Goal: Task Accomplishment & Management: Manage account settings

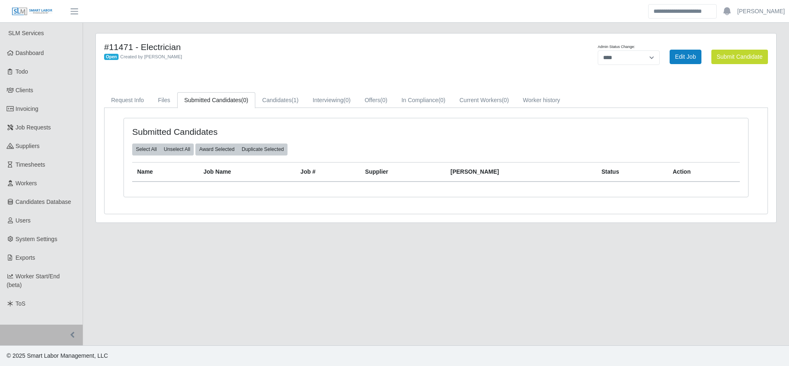
select select "****"
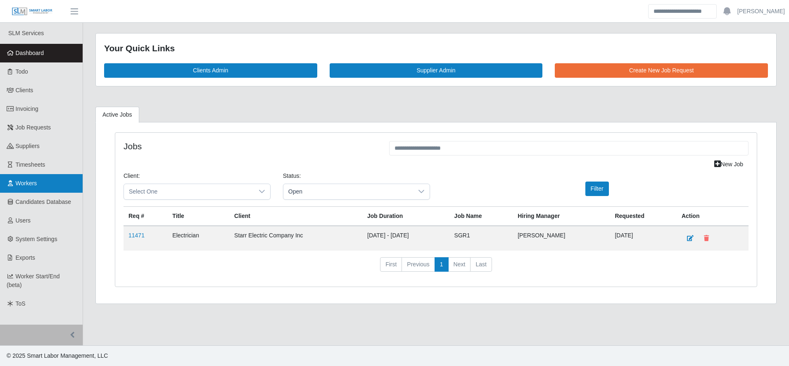
click at [54, 178] on link "Workers" at bounding box center [41, 183] width 83 height 19
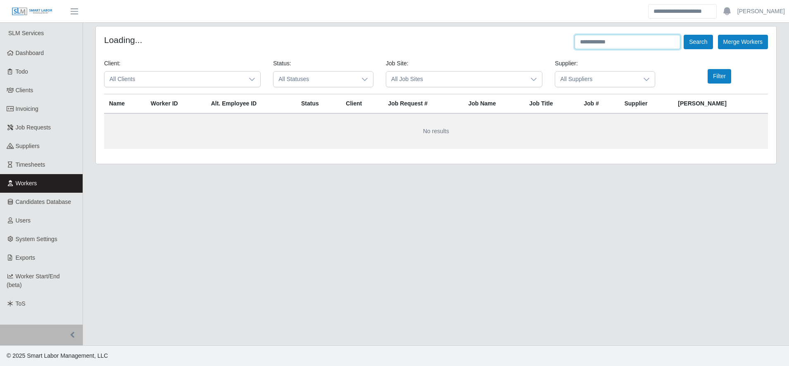
click at [594, 46] on input "text" at bounding box center [628, 42] width 106 height 14
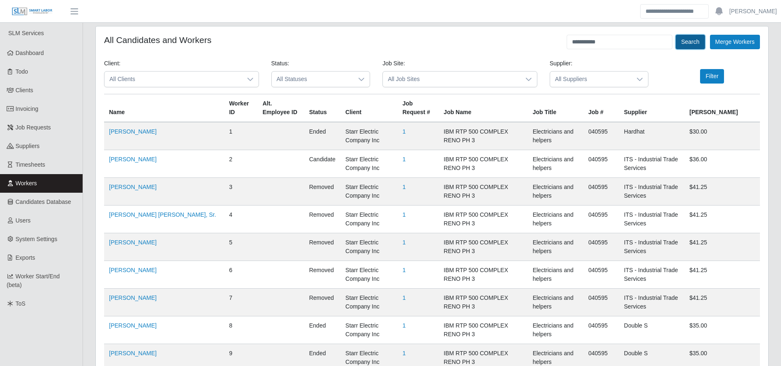
click at [688, 42] on button "Search" at bounding box center [690, 42] width 29 height 14
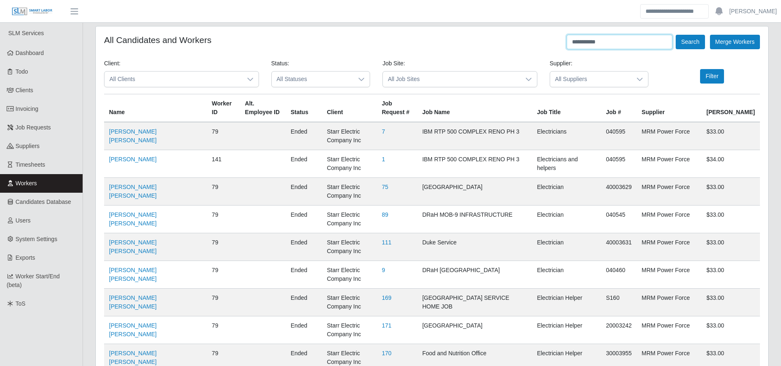
click at [606, 44] on input "**********" at bounding box center [620, 42] width 106 height 14
type input "********"
click at [679, 37] on button "Search" at bounding box center [690, 42] width 29 height 14
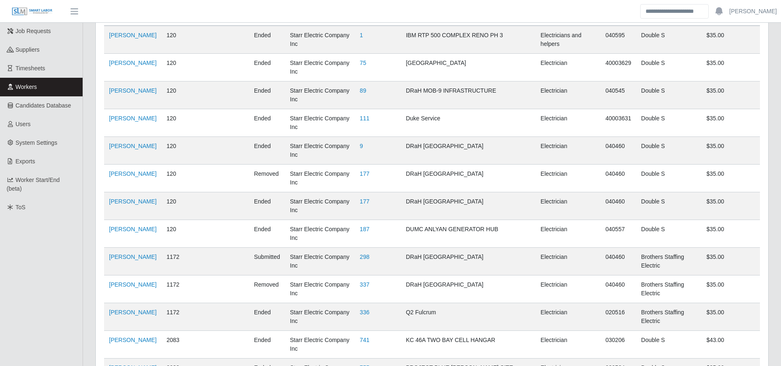
scroll to position [138, 0]
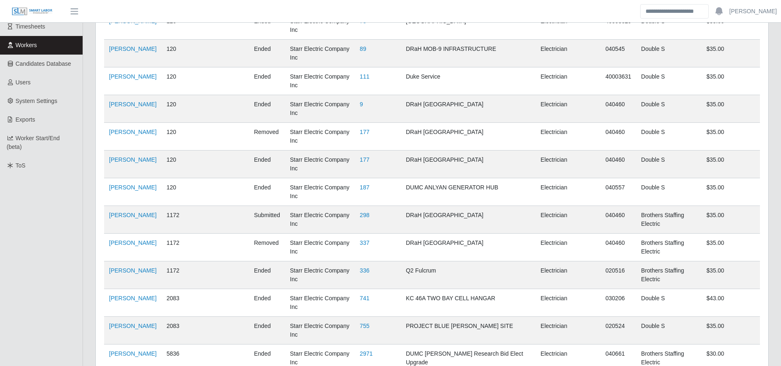
click at [32, 85] on link "Users" at bounding box center [41, 82] width 83 height 19
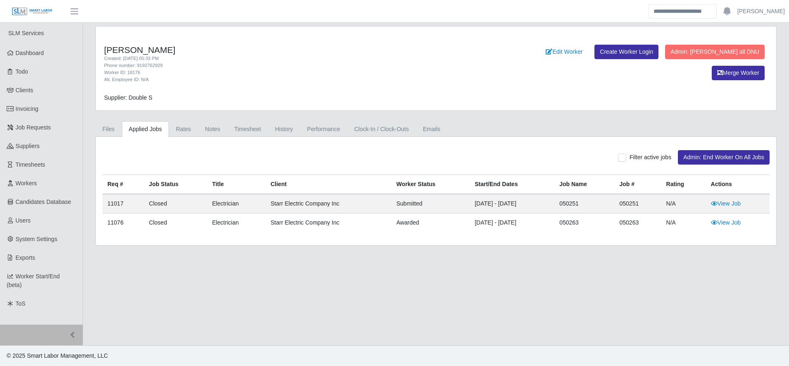
click at [247, 120] on div "Juan Carlos Sandoval Created: 08/26/2025 05:33 PM Phone number: 9192762929 Work…" at bounding box center [436, 135] width 694 height 219
click at [250, 129] on link "Timesheet" at bounding box center [247, 129] width 41 height 16
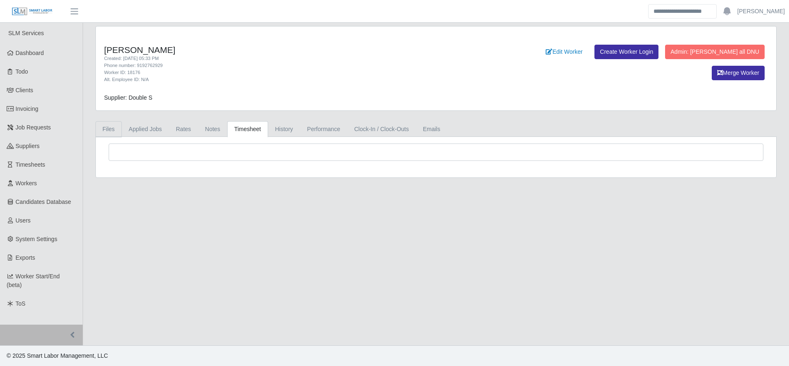
click at [111, 123] on link "Files" at bounding box center [108, 129] width 26 height 16
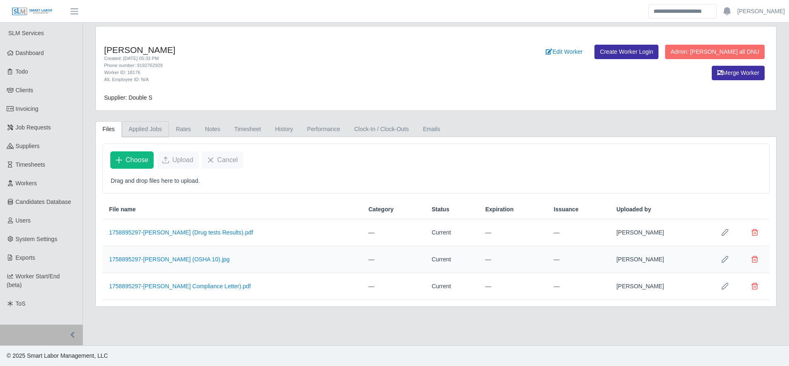
click at [150, 132] on link "Applied Jobs" at bounding box center [145, 129] width 47 height 16
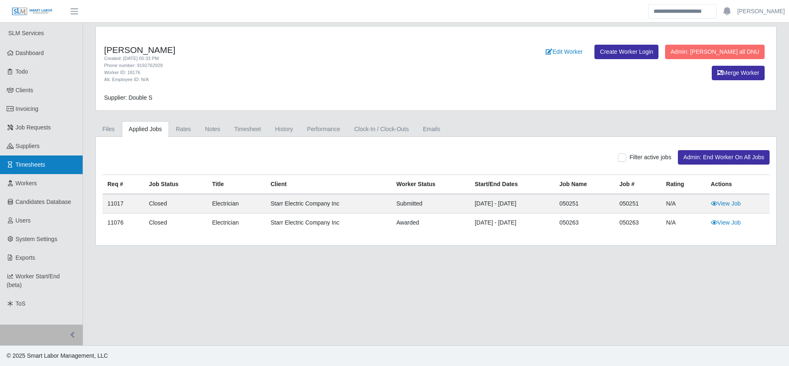
click at [32, 161] on span "Timesheets" at bounding box center [31, 164] width 30 height 7
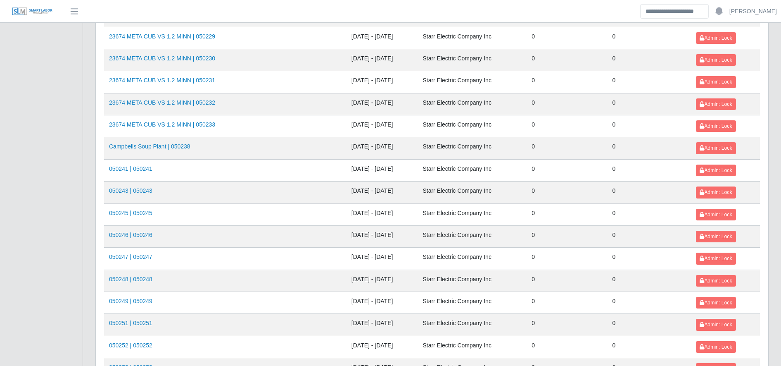
scroll to position [902, 0]
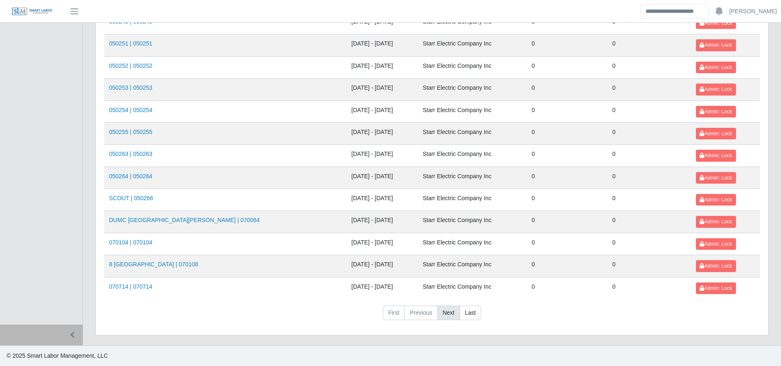
click at [453, 310] on link "Next" at bounding box center [449, 312] width 23 height 15
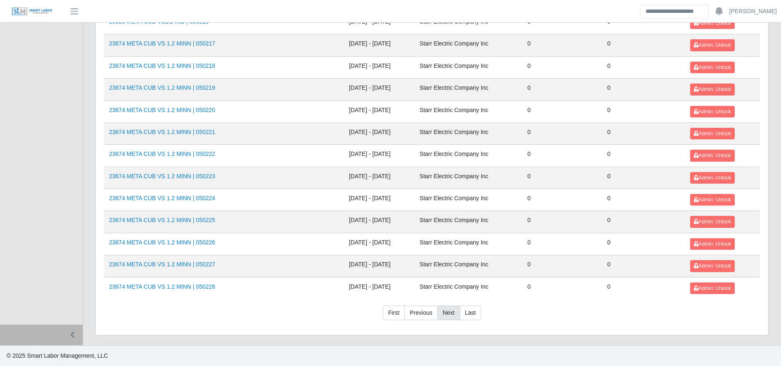
click at [454, 312] on link "Next" at bounding box center [449, 312] width 23 height 15
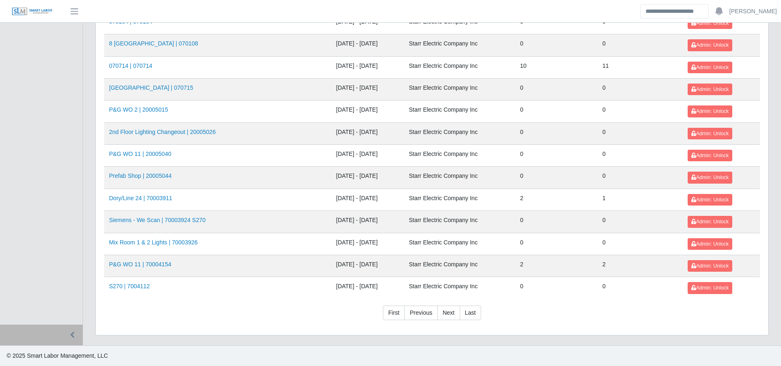
scroll to position [394, 0]
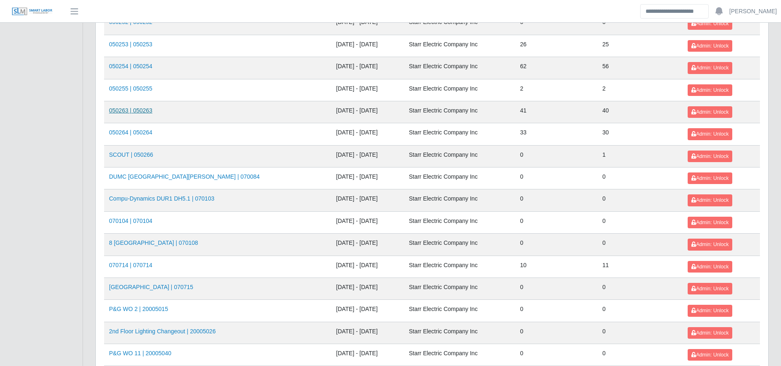
click at [138, 110] on link "050263 | 050263" at bounding box center [130, 110] width 43 height 7
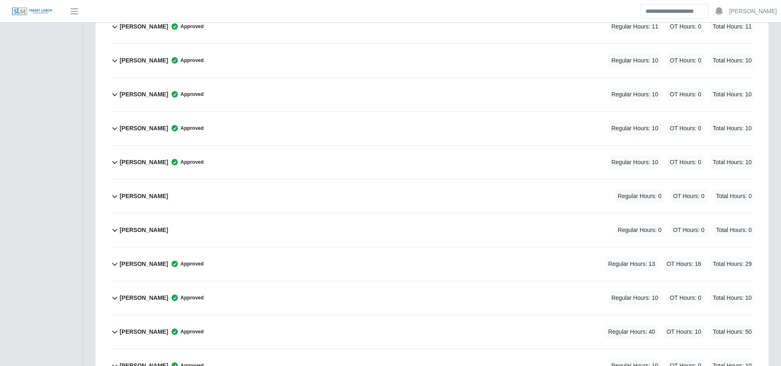
scroll to position [1251, 0]
click at [273, 228] on div "Juan Sandoval Regular Hours: 0 OT Hours: 0 Total Hours: 0" at bounding box center [437, 229] width 635 height 33
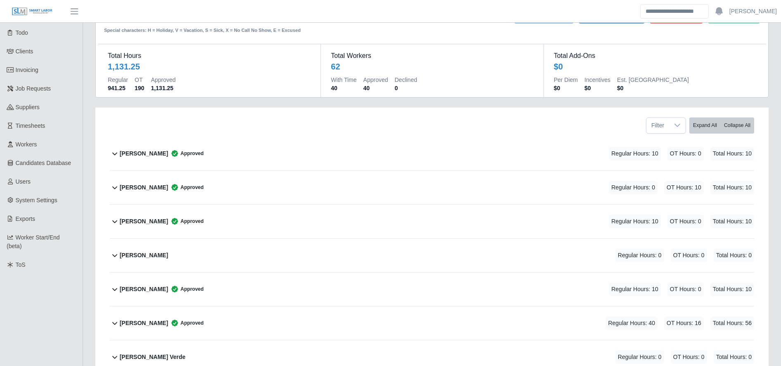
scroll to position [0, 0]
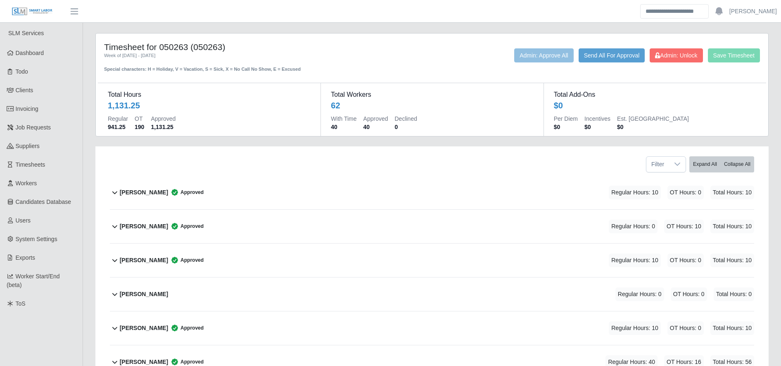
click at [676, 63] on div "Save Timesheet Admin: Unlock Send All For Approval Admin: Approve All" at bounding box center [571, 60] width 390 height 24
click at [669, 55] on span "Admin: Unlock" at bounding box center [676, 55] width 42 height 7
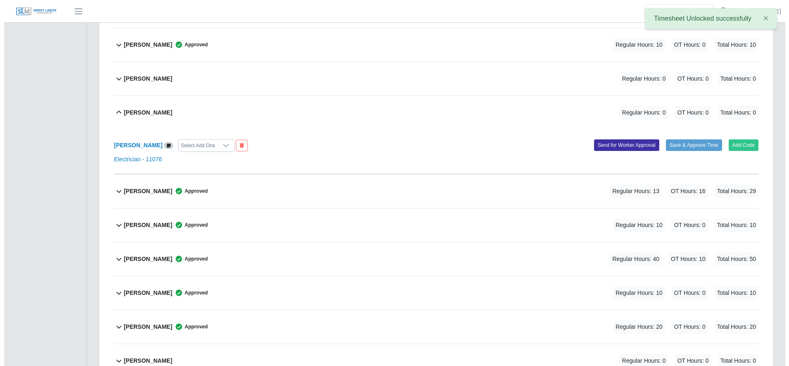
scroll to position [1441, 0]
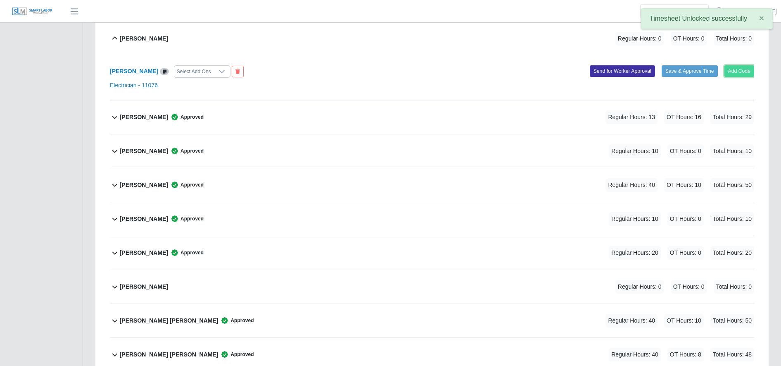
click at [741, 65] on button "Add Code" at bounding box center [740, 71] width 30 height 12
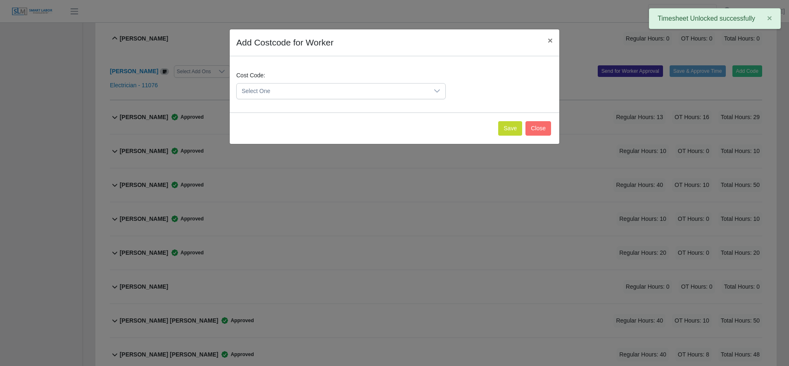
click at [283, 88] on span "Select One" at bounding box center [333, 90] width 192 height 15
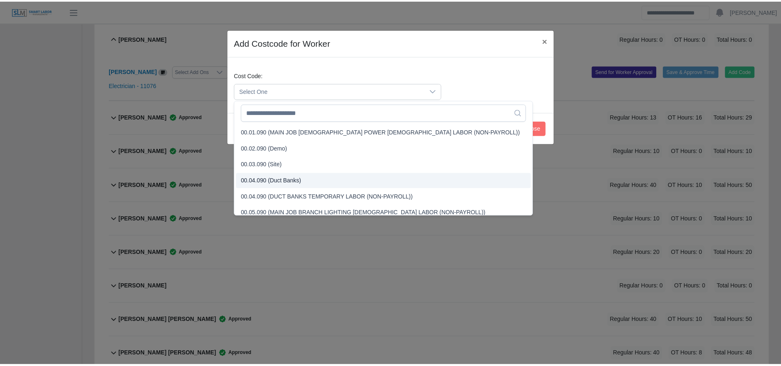
scroll to position [221, 0]
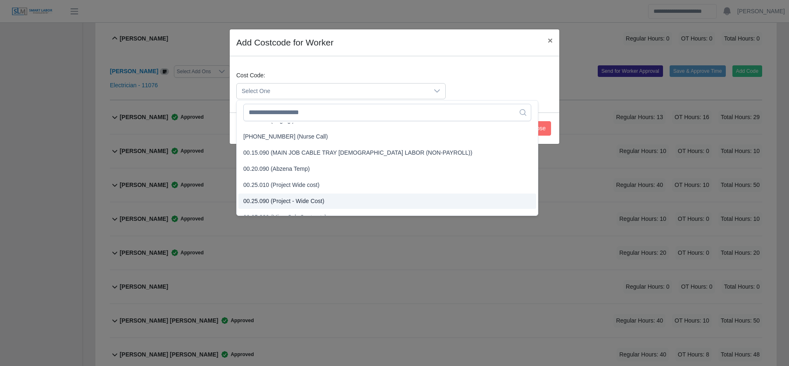
click at [296, 196] on li "00.25.090 (Project - Wide Cost)" at bounding box center [387, 200] width 298 height 15
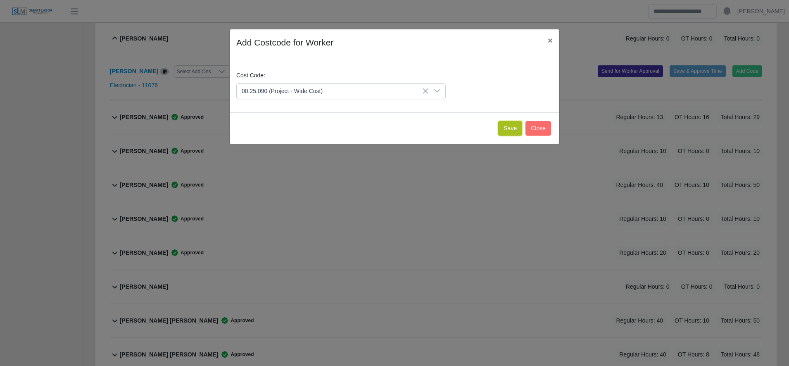
click at [503, 129] on button "Save" at bounding box center [510, 128] width 24 height 14
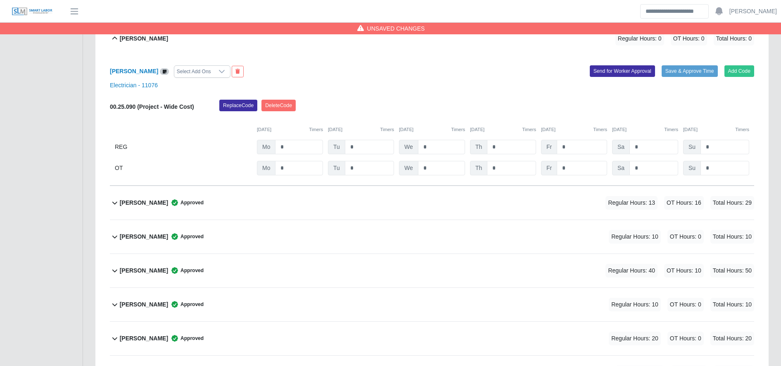
click at [305, 139] on div "00.25.090 (Project - Wide Cost) Replace Code Delete Code 09/29/2025 Timers 09/3…" at bounding box center [432, 138] width 645 height 76
drag, startPoint x: 305, startPoint y: 139, endPoint x: 305, endPoint y: 147, distance: 7.9
click at [305, 147] on div "00.25.090 (Project - Wide Cost) Replace Code Delete Code 09/29/2025 Timers 09/3…" at bounding box center [432, 138] width 645 height 76
click at [305, 147] on input "*" at bounding box center [299, 147] width 48 height 14
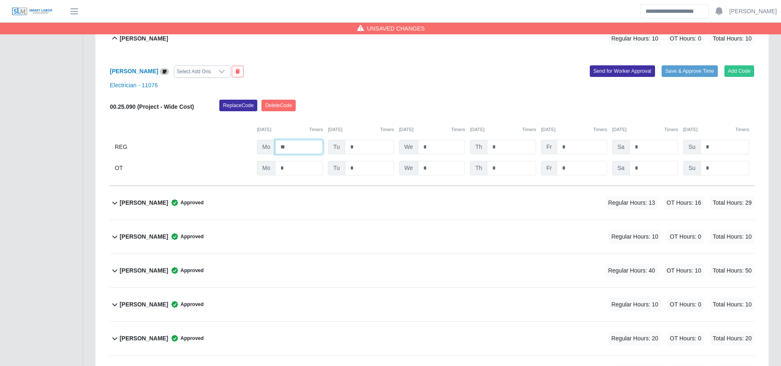
type input "**"
click at [672, 72] on button "Save & Approve Time" at bounding box center [690, 71] width 56 height 12
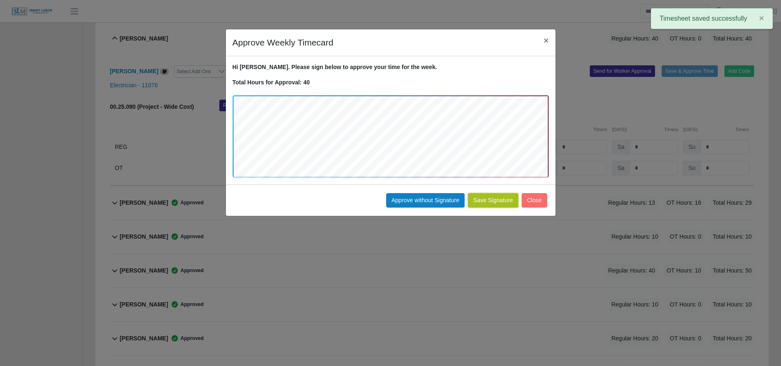
click at [484, 207] on button "Save Signature" at bounding box center [493, 200] width 50 height 14
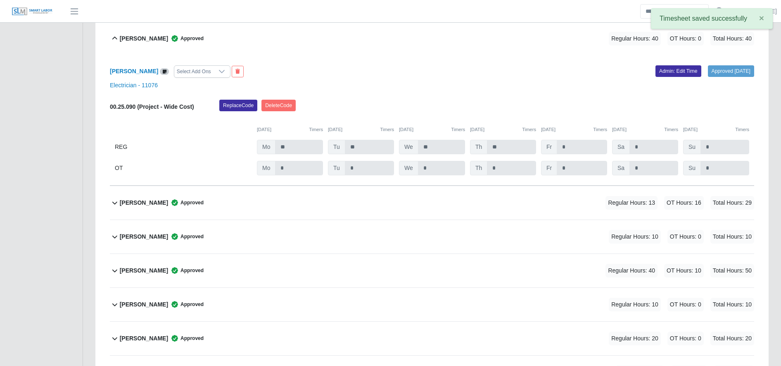
click at [170, 39] on span "Approved" at bounding box center [186, 38] width 36 height 8
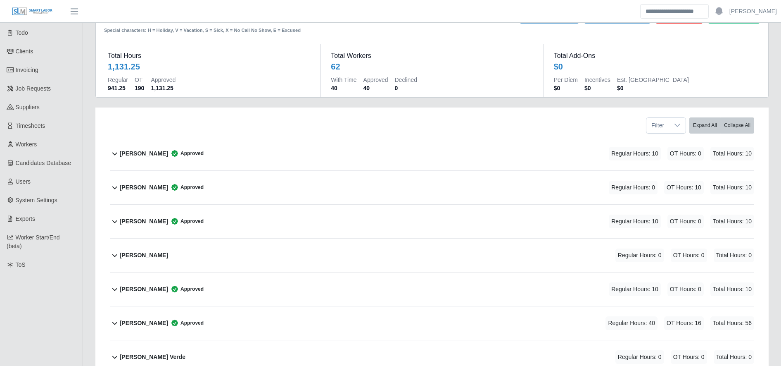
scroll to position [30, 0]
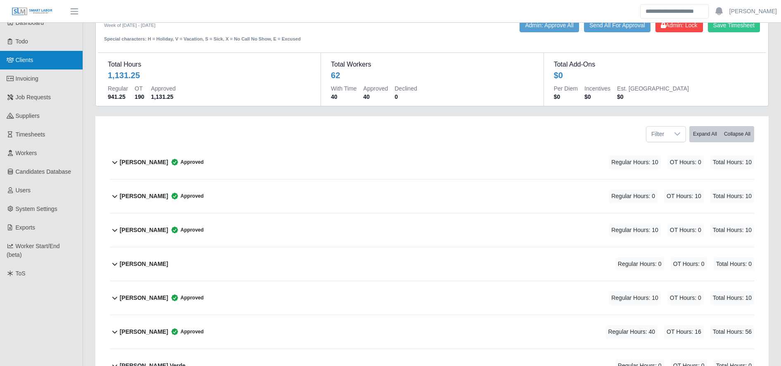
click at [43, 59] on link "Clients" at bounding box center [41, 60] width 83 height 19
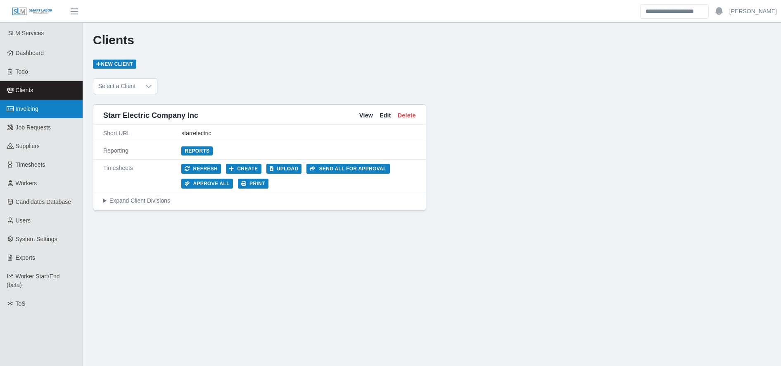
click at [57, 113] on link "Invoicing" at bounding box center [41, 109] width 83 height 19
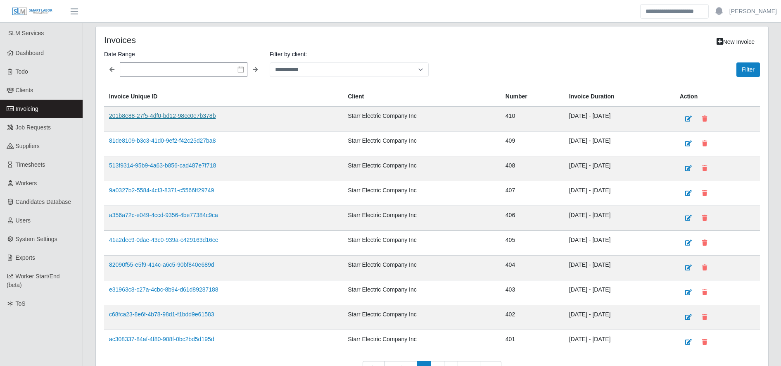
click at [168, 118] on link "201b8e88-27f5-4df0-bd12-98cc0e7b378b" at bounding box center [162, 115] width 107 height 7
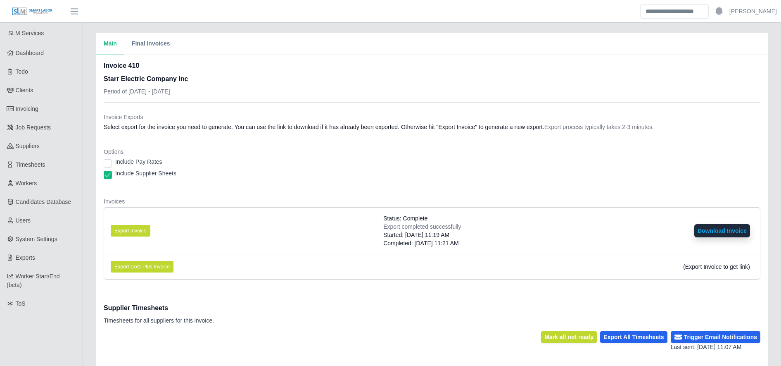
scroll to position [188, 0]
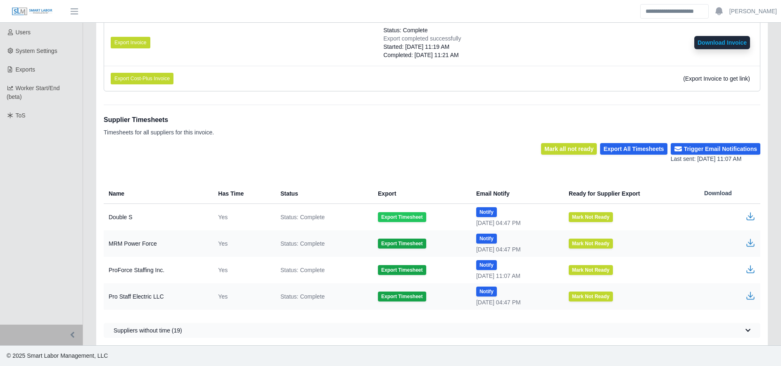
click at [387, 217] on button "Export Timesheet" at bounding box center [402, 217] width 48 height 10
click at [750, 218] on icon "button" at bounding box center [751, 216] width 10 height 10
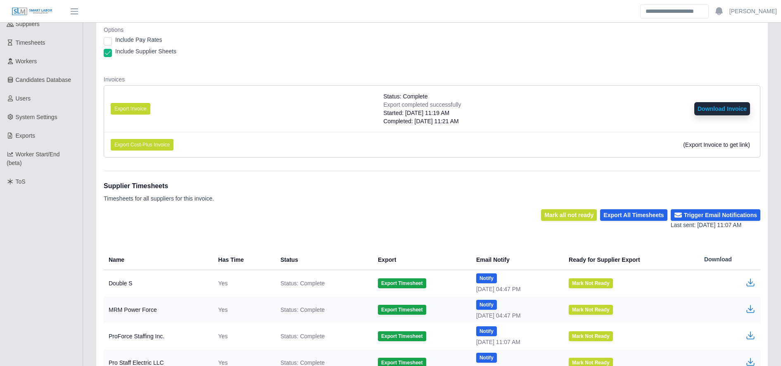
scroll to position [120, 0]
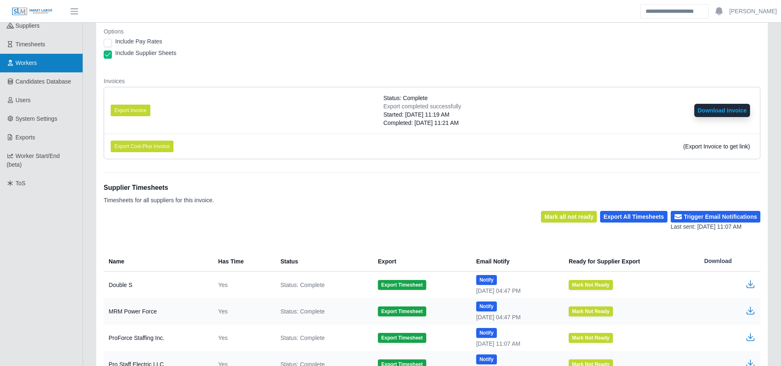
click at [46, 55] on link "Workers" at bounding box center [41, 63] width 83 height 19
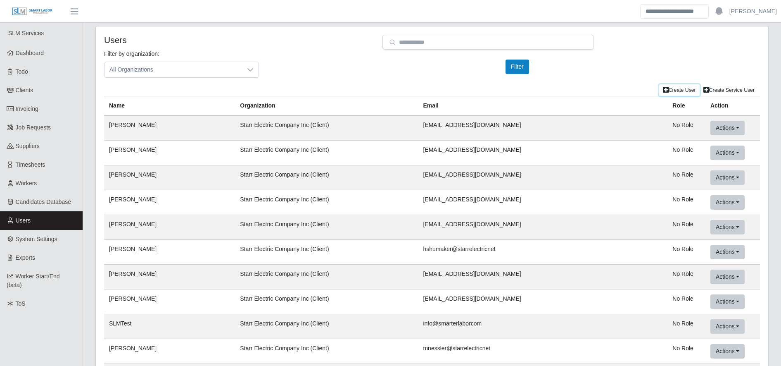
click at [677, 87] on link "Create User" at bounding box center [680, 90] width 40 height 12
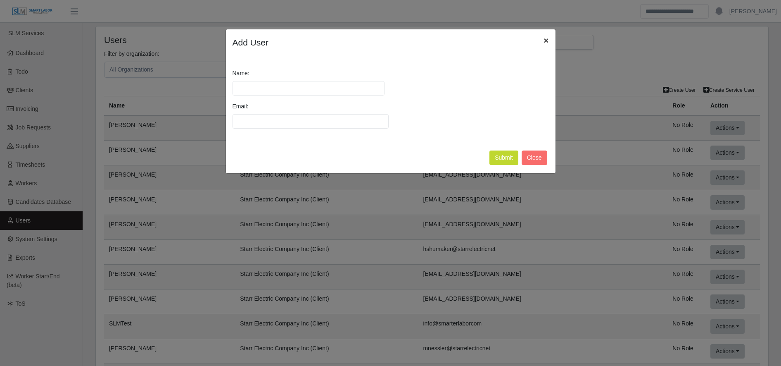
click at [548, 40] on span "×" at bounding box center [546, 41] width 5 height 10
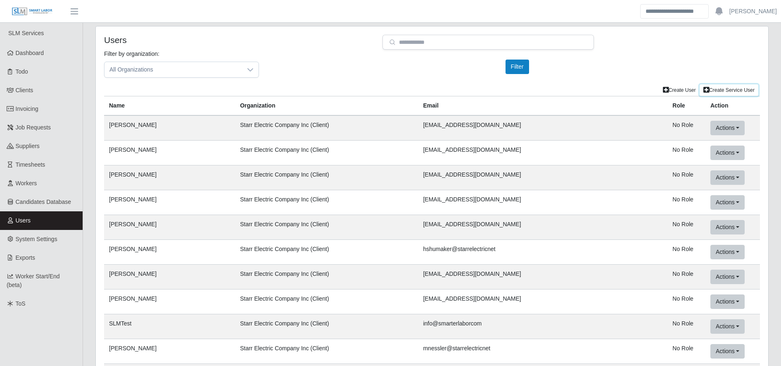
click at [726, 93] on link "Create Service User" at bounding box center [729, 90] width 59 height 12
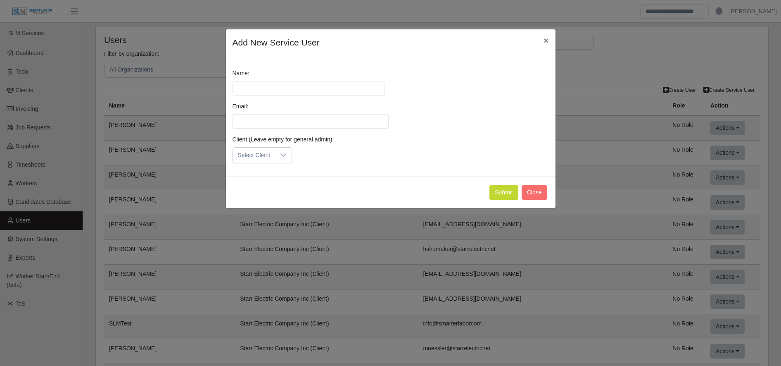
click at [277, 157] on div at bounding box center [283, 155] width 17 height 15
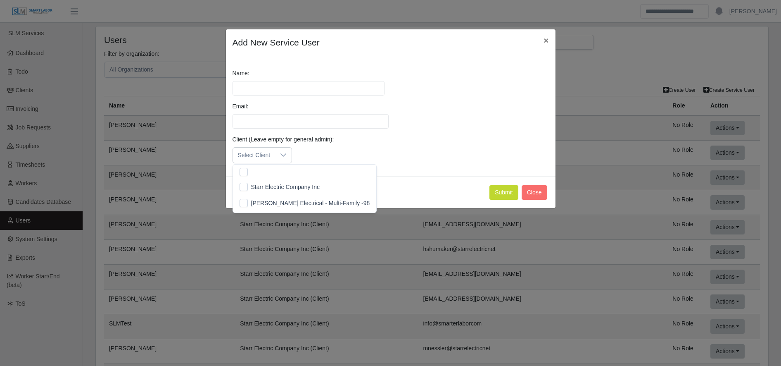
click at [462, 107] on div "Email:" at bounding box center [391, 118] width 321 height 33
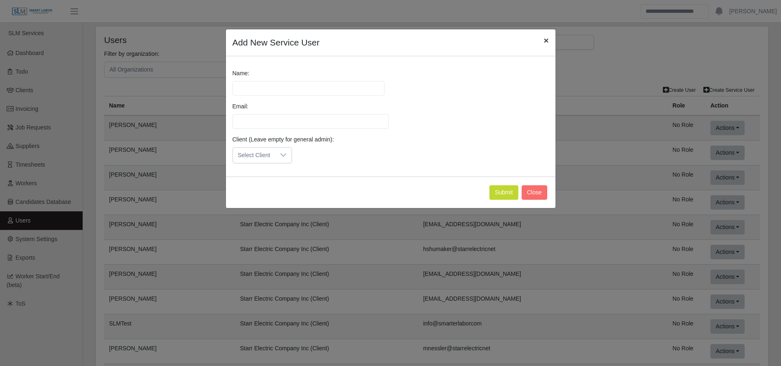
click at [546, 42] on span "×" at bounding box center [546, 41] width 5 height 10
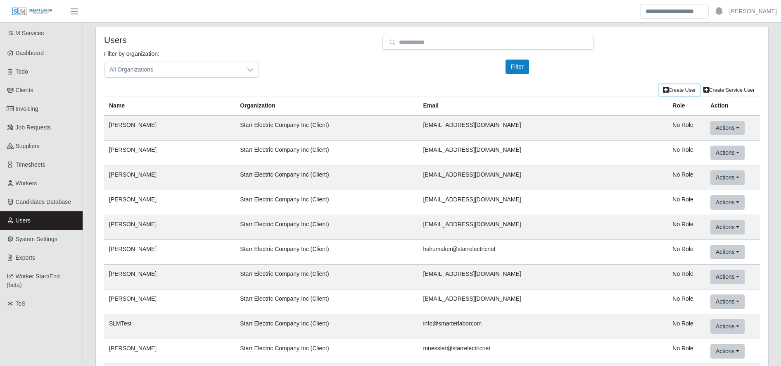
click at [677, 91] on link "Create User" at bounding box center [680, 90] width 40 height 12
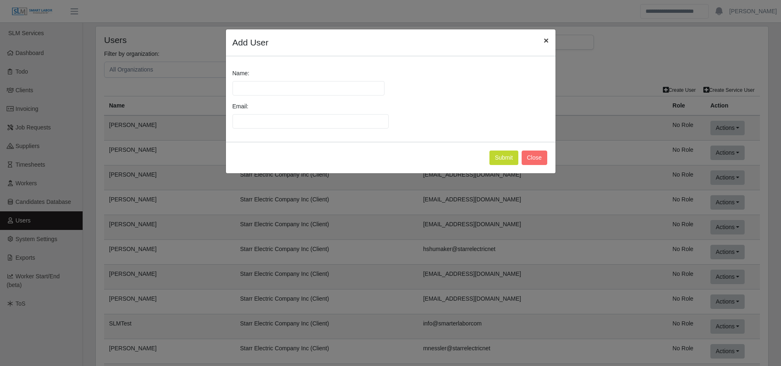
click at [539, 44] on button "×" at bounding box center [546, 40] width 18 height 22
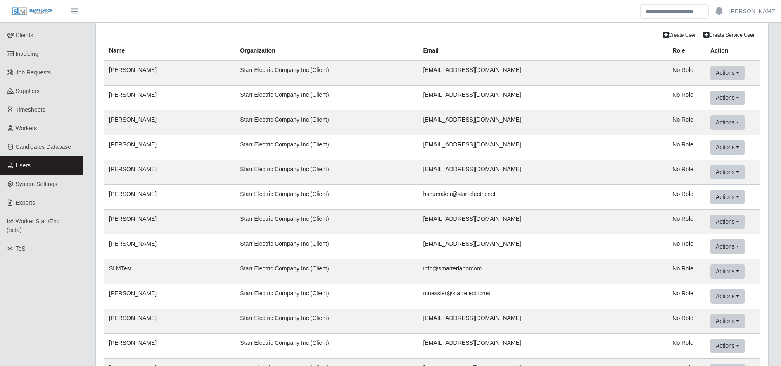
scroll to position [0, 0]
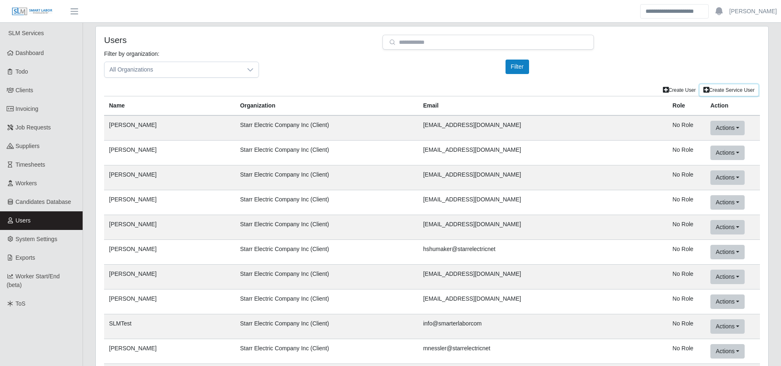
click at [741, 93] on link "Create Service User" at bounding box center [729, 90] width 59 height 12
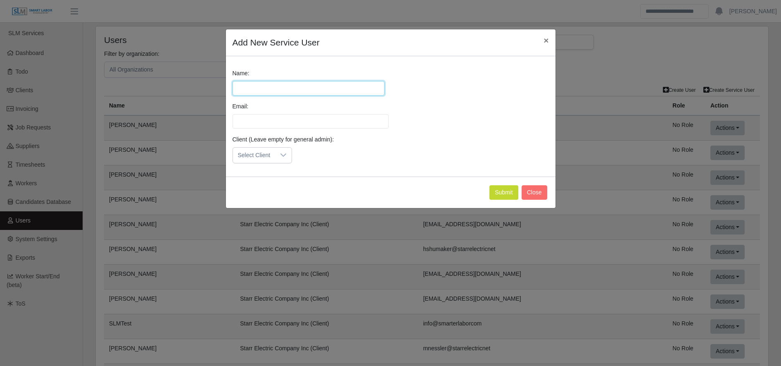
click at [281, 84] on input "Name:" at bounding box center [309, 88] width 152 height 14
type input "**********"
click at [322, 120] on input "Email:" at bounding box center [311, 121] width 156 height 14
click at [242, 151] on div "Select Client" at bounding box center [254, 155] width 43 height 15
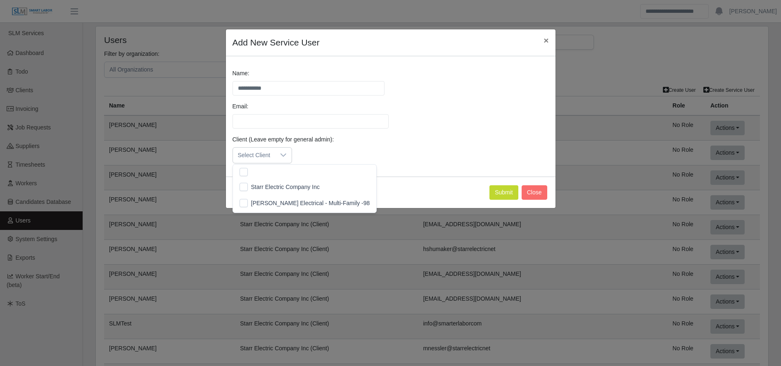
click at [288, 185] on span "Starr Electric Company Inc" at bounding box center [285, 187] width 69 height 9
click at [292, 114] on input "Email:" at bounding box center [311, 121] width 156 height 14
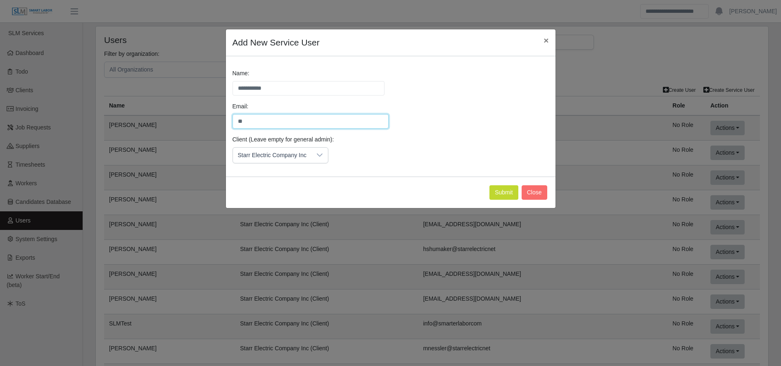
type input "*"
type input "**********"
click at [544, 43] on span "×" at bounding box center [546, 41] width 5 height 10
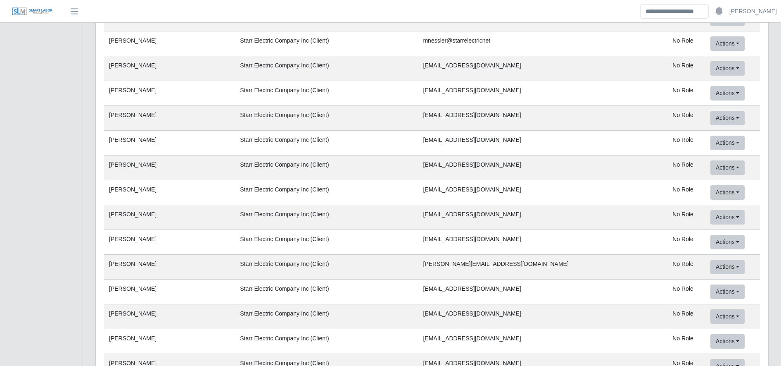
scroll to position [0, 0]
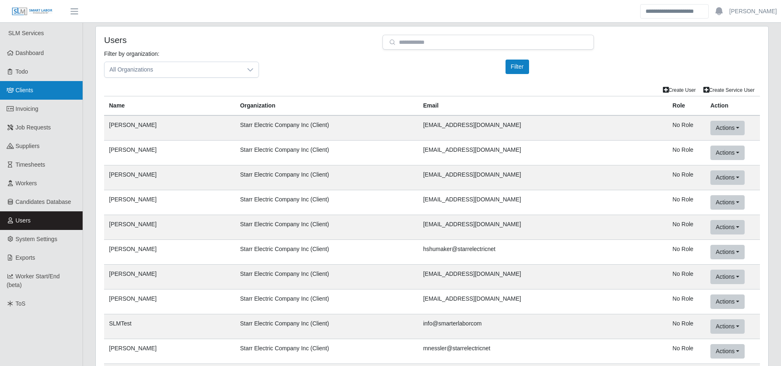
click at [60, 95] on link "Clients" at bounding box center [41, 90] width 83 height 19
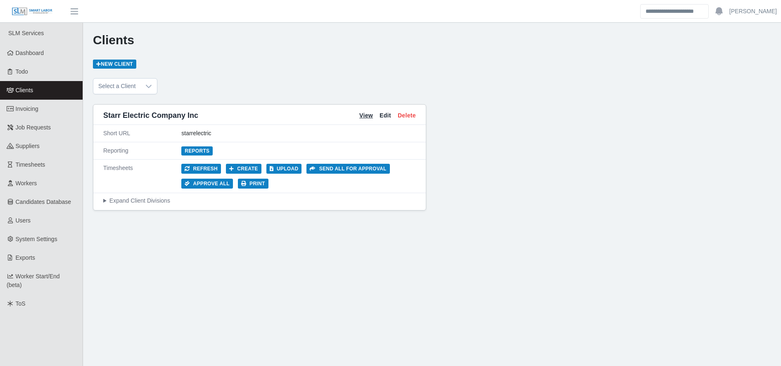
click at [368, 117] on link "View" at bounding box center [367, 115] width 14 height 9
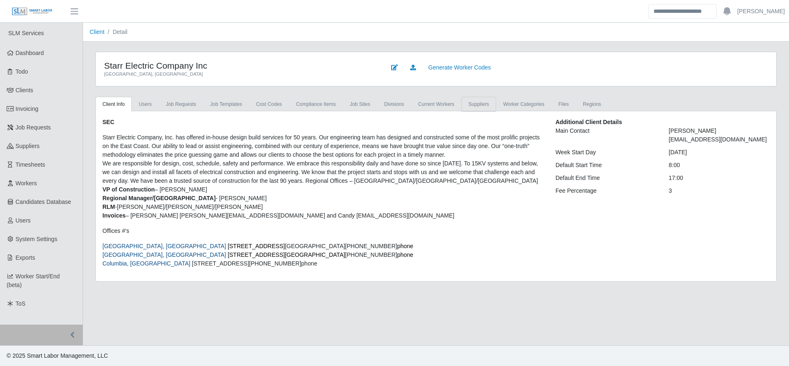
click at [467, 102] on link "Suppliers" at bounding box center [479, 104] width 35 height 15
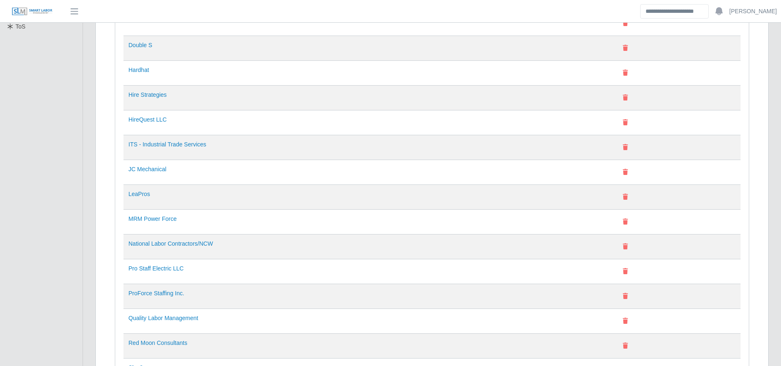
scroll to position [297, 0]
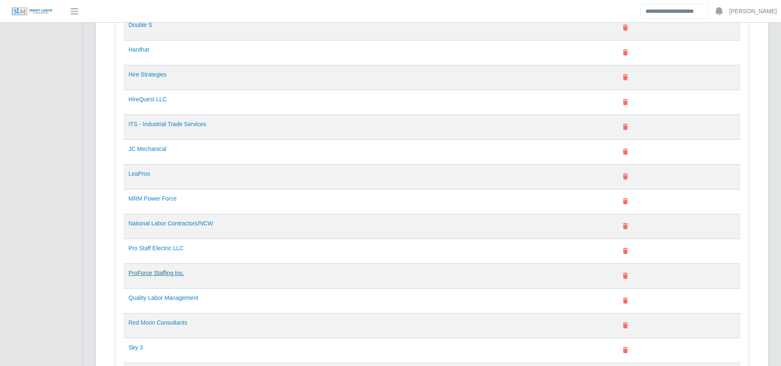
click at [164, 274] on link "ProForce Staffing Inc." at bounding box center [157, 272] width 56 height 7
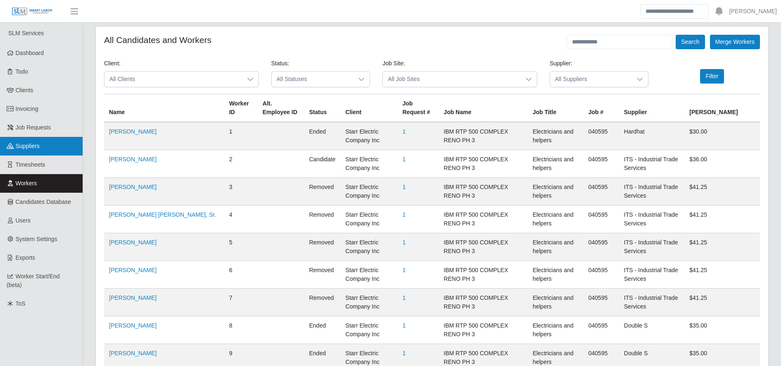
click at [46, 155] on link "Suppliers" at bounding box center [41, 146] width 83 height 19
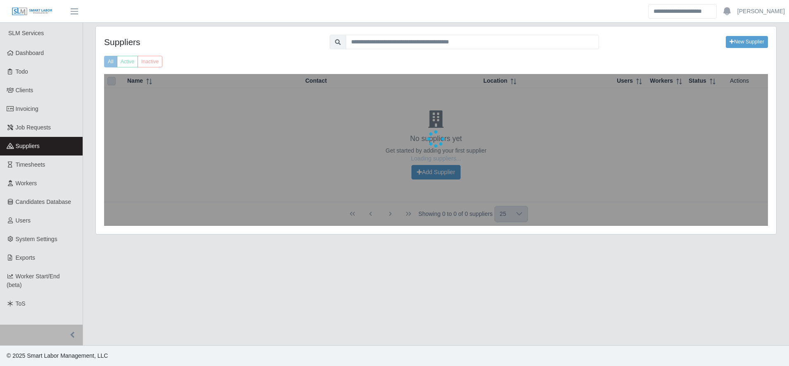
click at [50, 164] on link "Timesheets" at bounding box center [41, 164] width 83 height 19
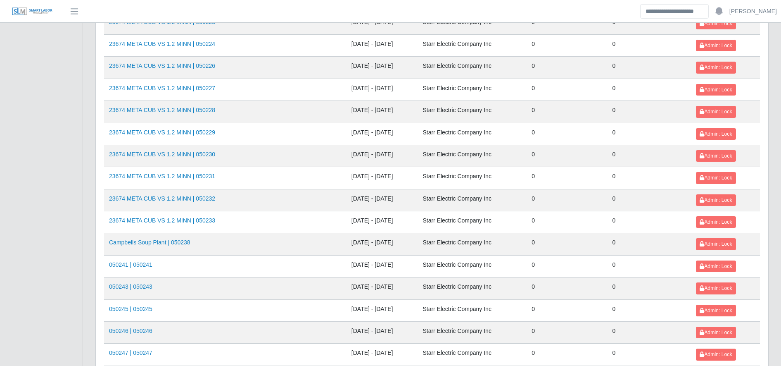
scroll to position [902, 0]
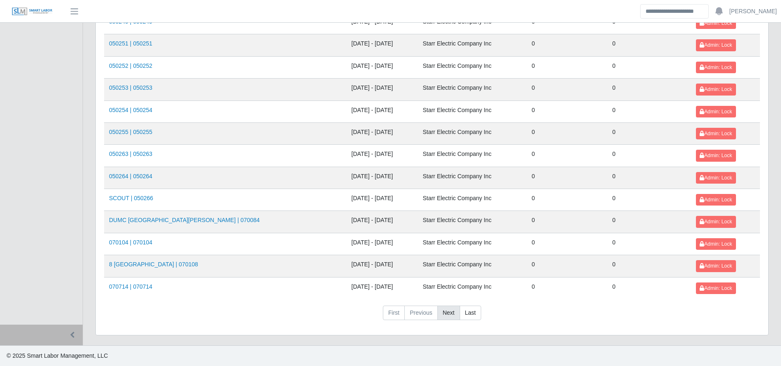
click at [450, 311] on link "Next" at bounding box center [449, 312] width 23 height 15
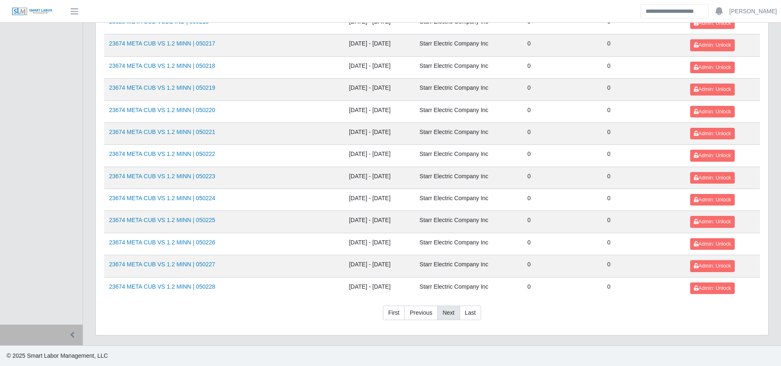
click at [450, 311] on link "Next" at bounding box center [449, 312] width 23 height 15
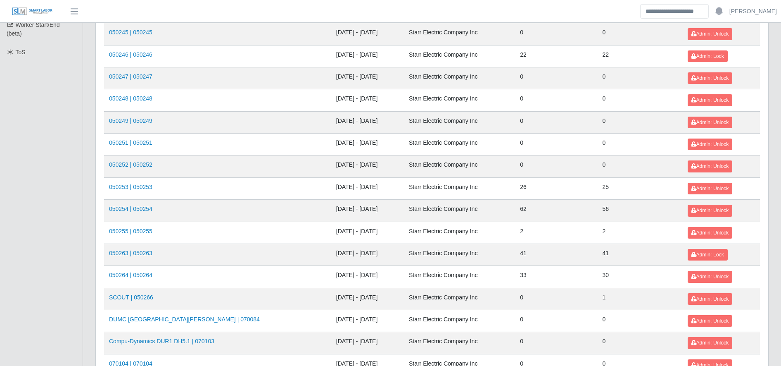
scroll to position [252, 0]
click at [143, 254] on link "050263 | 050263" at bounding box center [130, 252] width 43 height 7
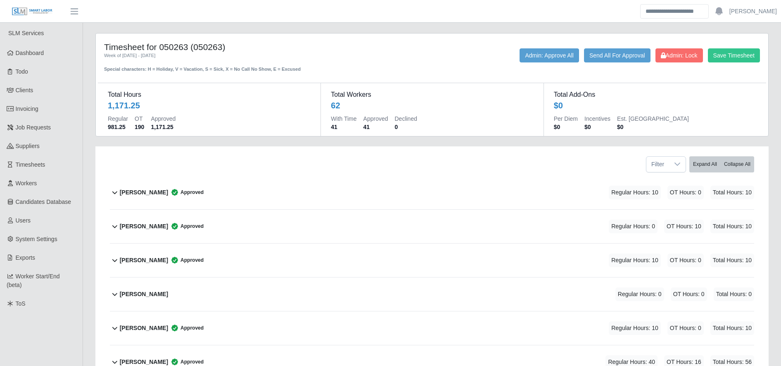
scroll to position [1127, 0]
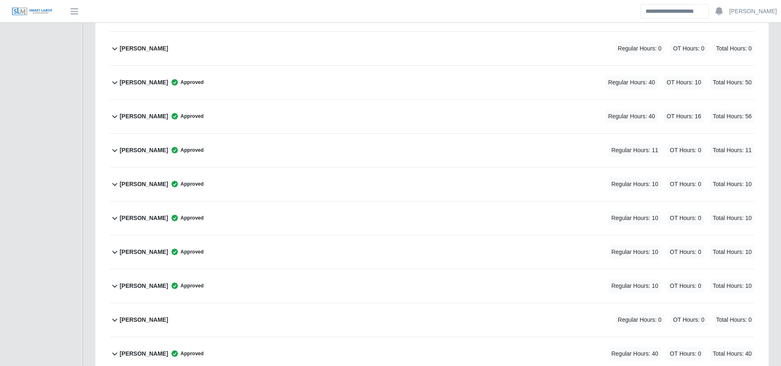
click at [249, 344] on div "[PERSON_NAME] Approved Regular Hours: 40 OT Hours: 0 Total Hours: 40" at bounding box center [437, 353] width 635 height 33
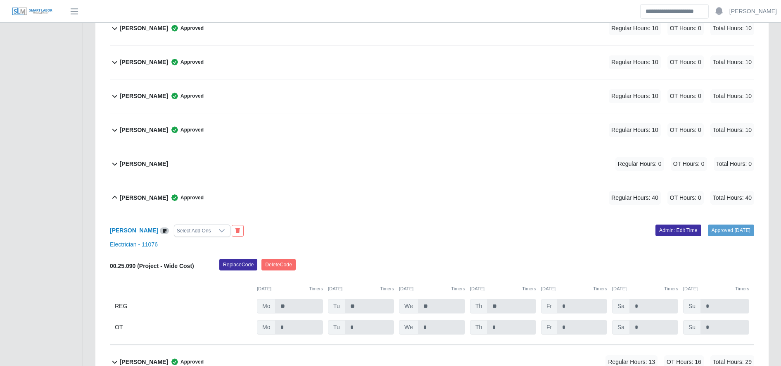
scroll to position [1283, 0]
click at [668, 226] on link "Admin: Edit Time" at bounding box center [679, 230] width 46 height 12
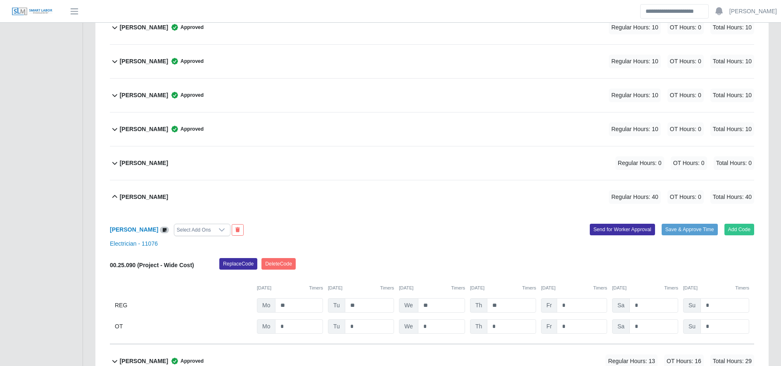
click at [587, 317] on div "00.25.090 (Project - Wide Cost) Replace Code [GEOGRAPHIC_DATA] Code [DATE] Time…" at bounding box center [432, 296] width 645 height 76
drag, startPoint x: 587, startPoint y: 317, endPoint x: 588, endPoint y: 330, distance: 12.8
click at [588, 330] on input "*" at bounding box center [582, 326] width 50 height 14
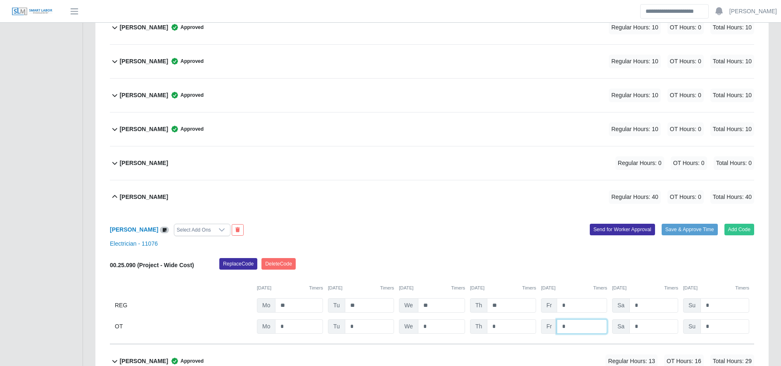
click at [588, 330] on input "*" at bounding box center [582, 326] width 50 height 14
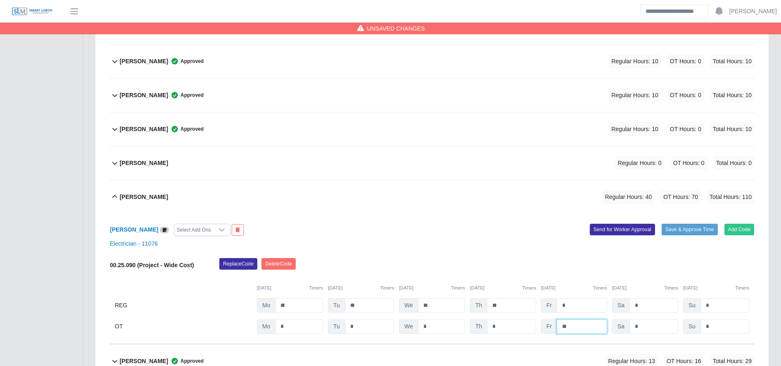
click at [570, 326] on input "**" at bounding box center [582, 326] width 50 height 14
type input "*"
click at [670, 232] on button "Save & Approve Time" at bounding box center [690, 230] width 56 height 12
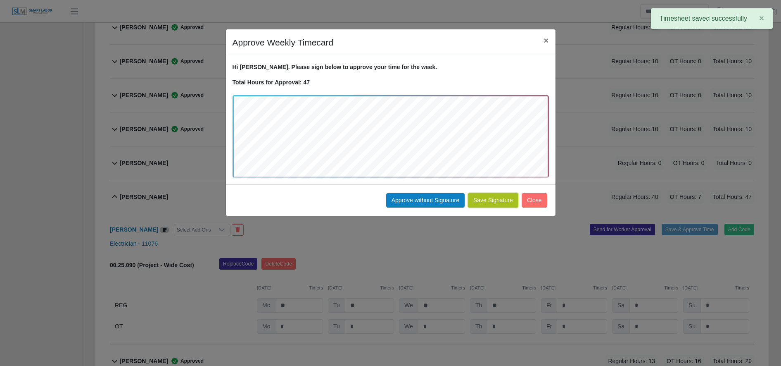
click at [500, 204] on button "Save Signature" at bounding box center [493, 200] width 50 height 14
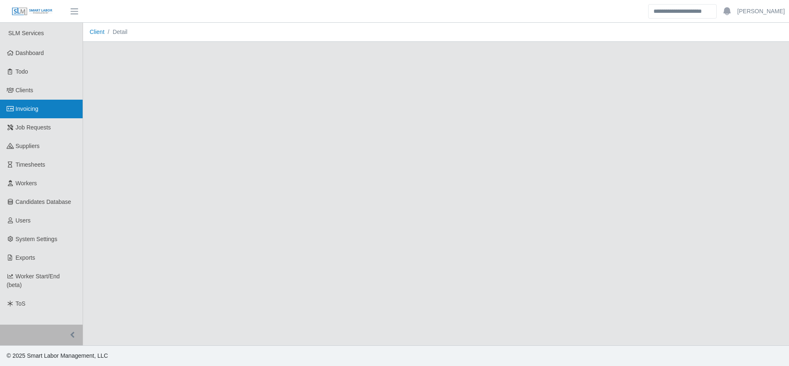
click at [53, 107] on link "Invoicing" at bounding box center [41, 109] width 83 height 19
click at [38, 109] on span "Invoicing" at bounding box center [27, 108] width 23 height 7
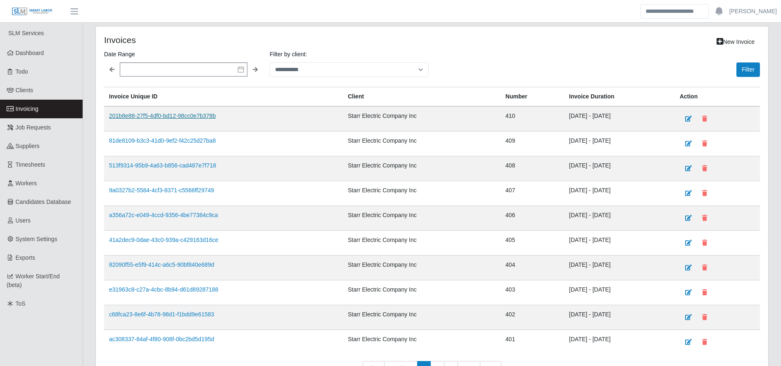
click at [175, 117] on link "201b8e88-27f5-4df0-bd12-98cc0e7b378b" at bounding box center [162, 115] width 107 height 7
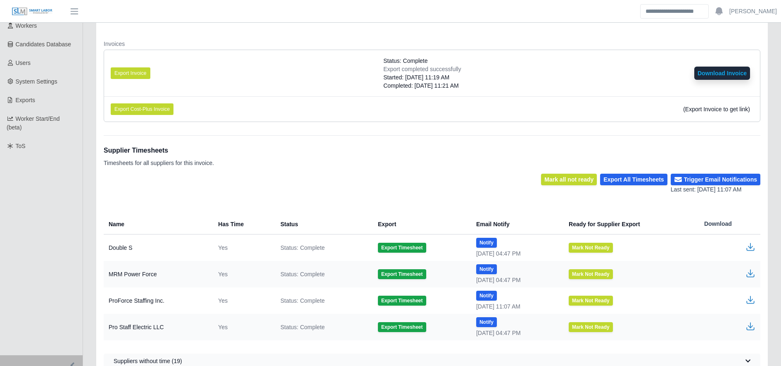
scroll to position [157, 0]
click at [385, 251] on button "Export Timesheet" at bounding box center [402, 248] width 48 height 10
click at [750, 245] on icon "button" at bounding box center [751, 247] width 10 height 10
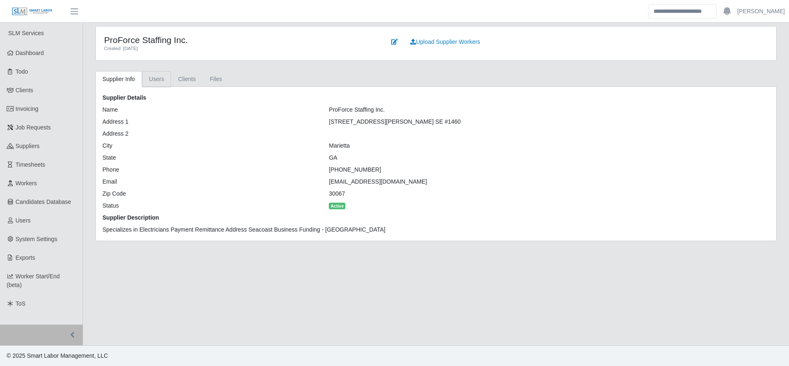
click at [155, 80] on link "Users" at bounding box center [156, 79] width 29 height 16
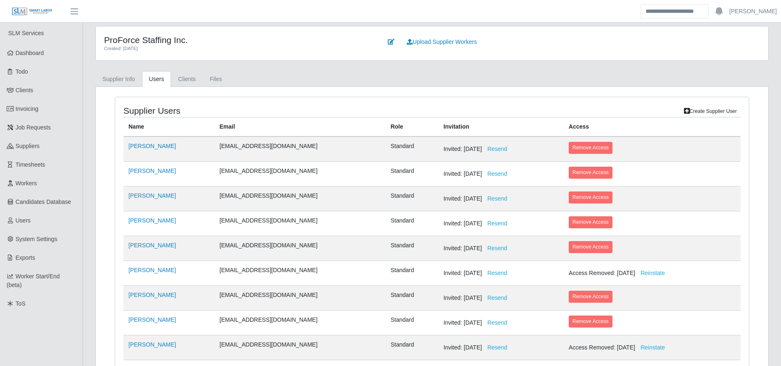
click at [721, 109] on link "Create Supplier User" at bounding box center [711, 111] width 60 height 12
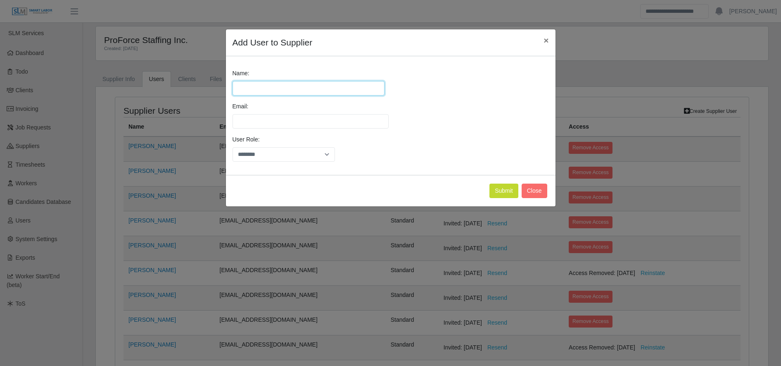
click at [303, 93] on input "Name:" at bounding box center [309, 88] width 152 height 14
type input "**********"
click at [286, 115] on input "Email:" at bounding box center [311, 121] width 156 height 14
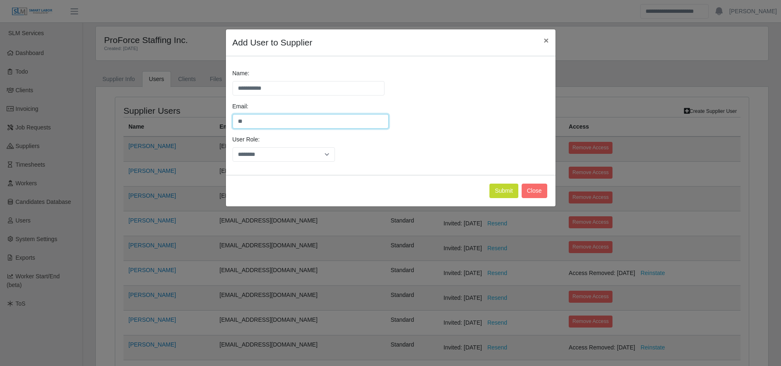
type input "**********"
click at [284, 151] on select "******** *****" at bounding box center [284, 154] width 103 height 14
click at [463, 173] on div "**********" at bounding box center [391, 115] width 330 height 119
click at [501, 191] on button "Submit" at bounding box center [504, 190] width 29 height 14
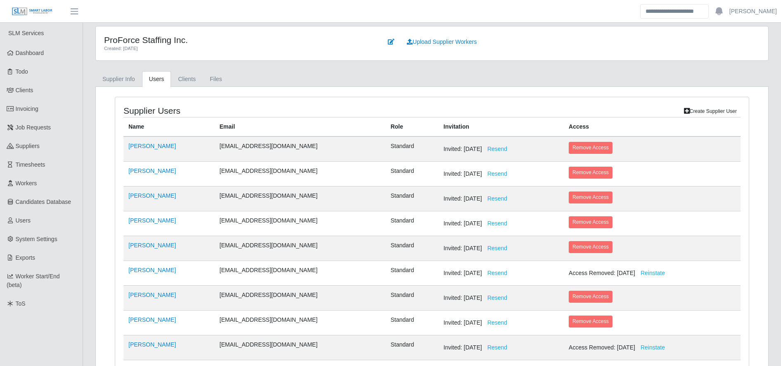
scroll to position [317, 0]
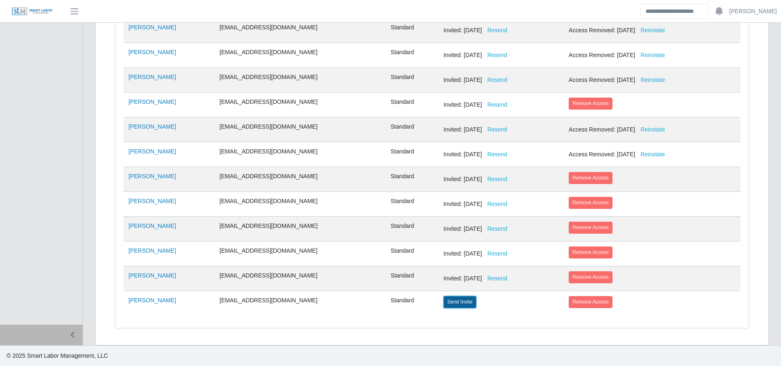
click at [444, 301] on button "Send Invite" at bounding box center [460, 302] width 33 height 12
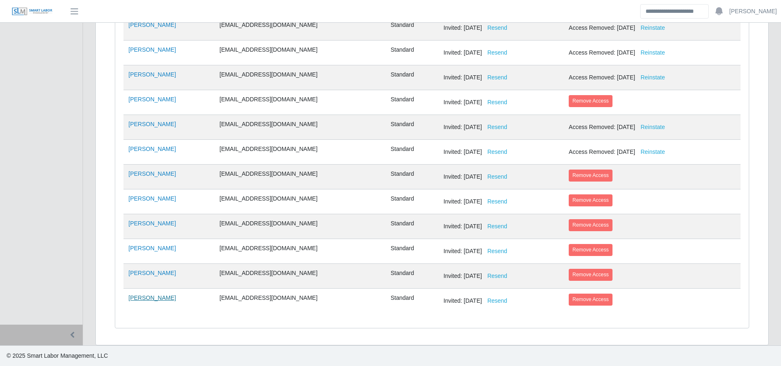
click at [147, 296] on link "Josh Araujo" at bounding box center [153, 297] width 48 height 7
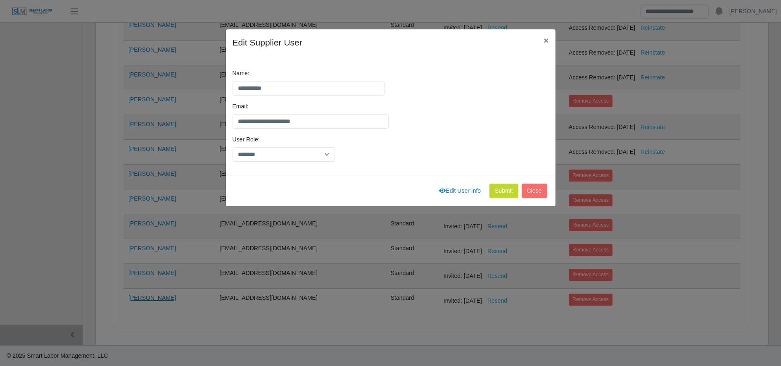
scroll to position [87, 0]
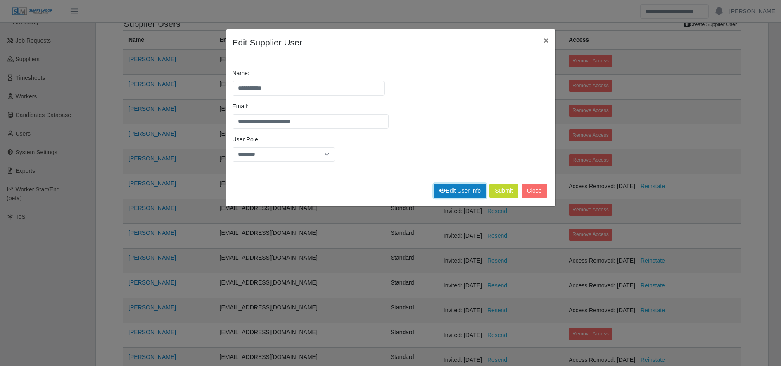
click at [464, 190] on link "Edit User Info" at bounding box center [460, 190] width 52 height 14
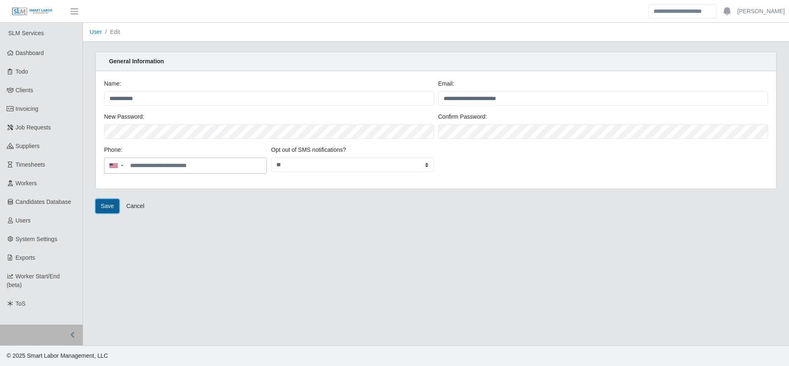
click at [107, 202] on button "Save" at bounding box center [107, 206] width 24 height 14
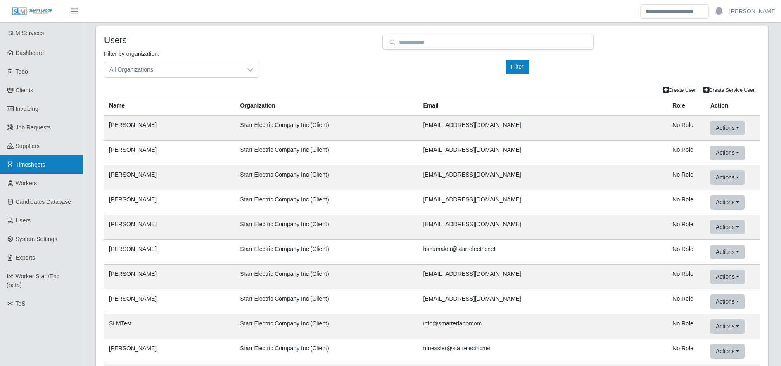
click at [56, 162] on link "Timesheets" at bounding box center [41, 164] width 83 height 19
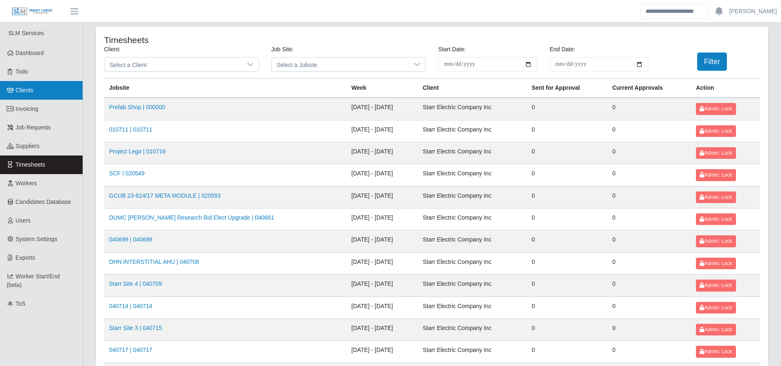
click at [40, 88] on link "Clients" at bounding box center [41, 90] width 83 height 19
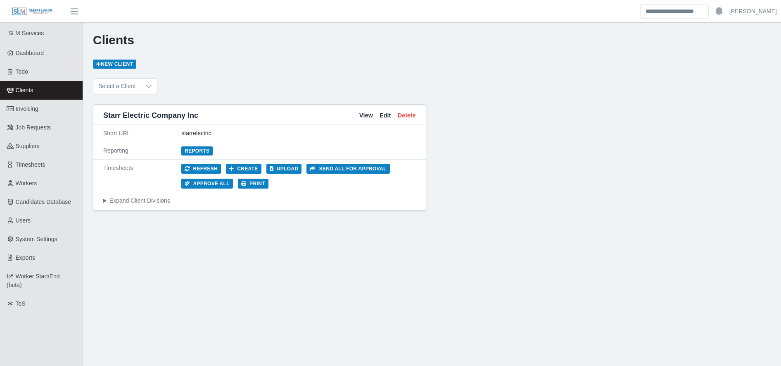
click at [565, 149] on div "Starr Electric Company Inc View Edit Delete Short URL starrelectric Reporting R…" at bounding box center [432, 157] width 679 height 126
click at [173, 315] on div "Clients New Client Select a Client Starr Electric Company Inc View Edit Delete …" at bounding box center [432, 206] width 698 height 366
click at [42, 143] on link "Suppliers" at bounding box center [41, 146] width 83 height 19
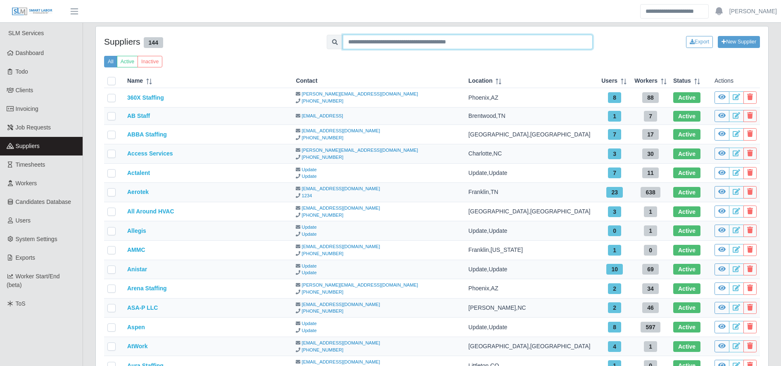
click at [416, 42] on input "text" at bounding box center [468, 42] width 250 height 14
click at [416, 42] on input "*" at bounding box center [468, 42] width 250 height 14
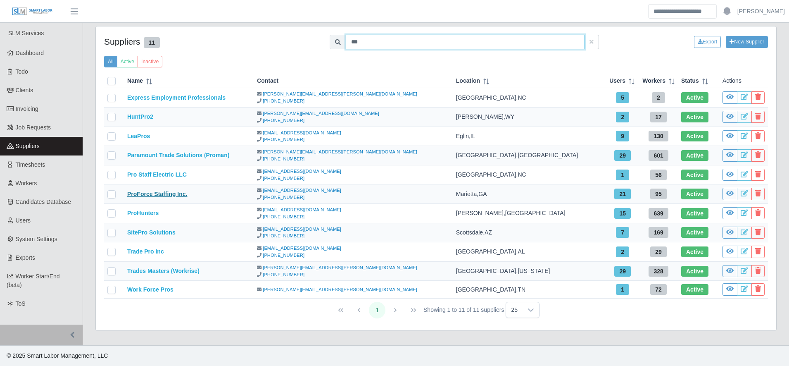
type input "***"
click at [172, 191] on link "ProForce Staffing Inc." at bounding box center [157, 194] width 60 height 7
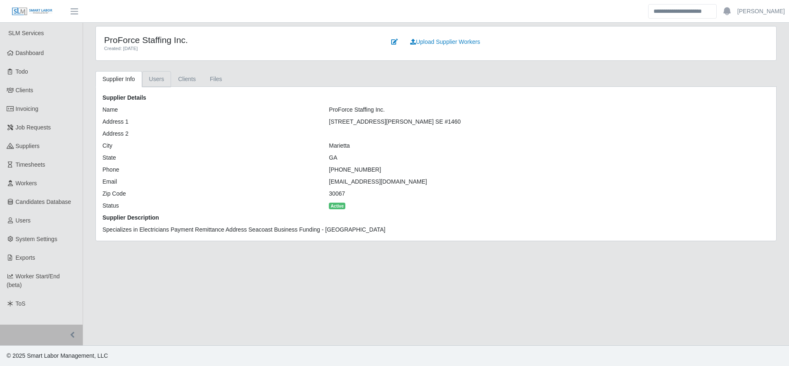
click at [156, 86] on link "Users" at bounding box center [156, 79] width 29 height 16
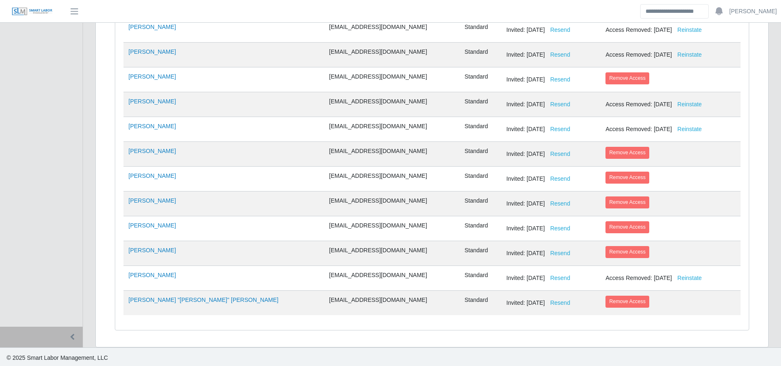
scroll to position [343, 0]
